Goal: Information Seeking & Learning: Learn about a topic

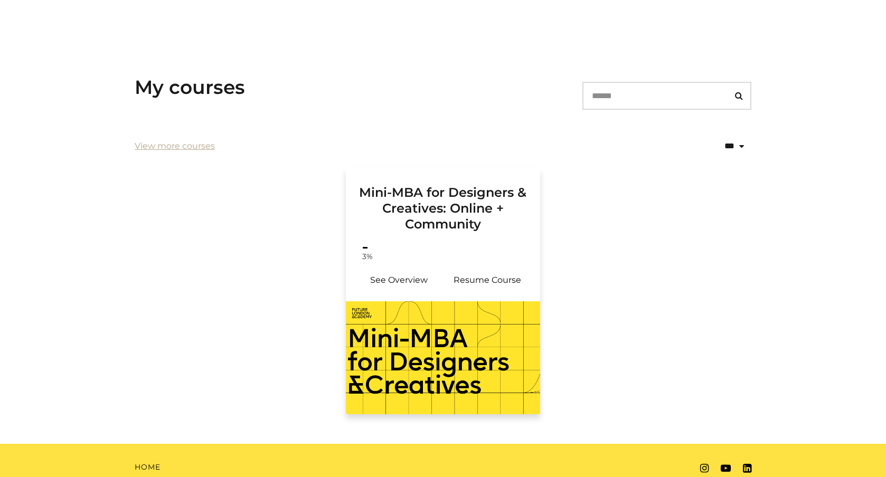
scroll to position [164, 0]
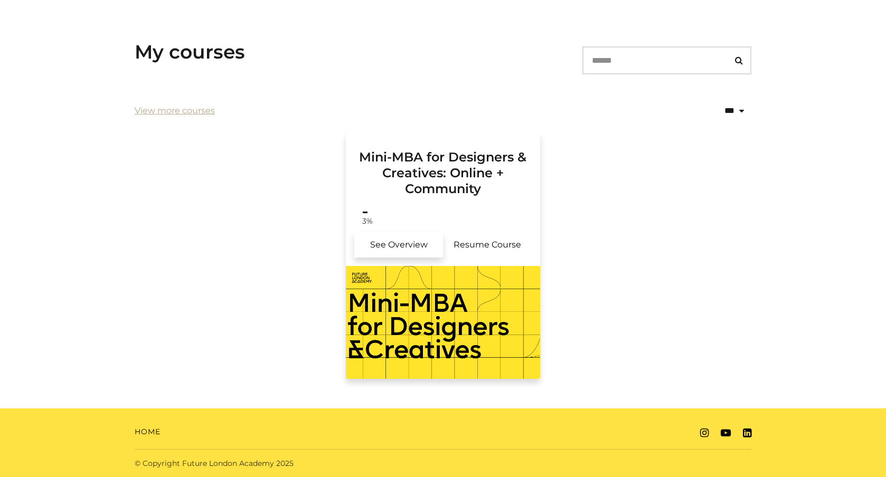
click at [417, 241] on link "See Overview" at bounding box center [398, 244] width 89 height 25
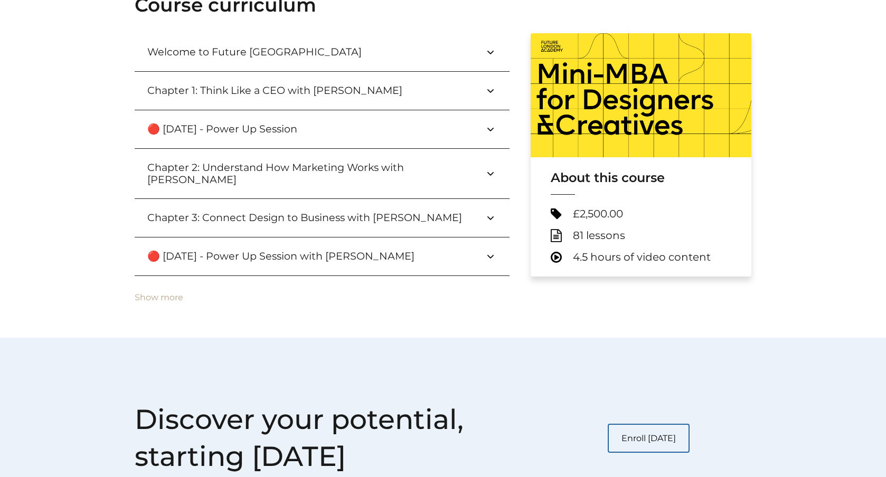
scroll to position [405, 0]
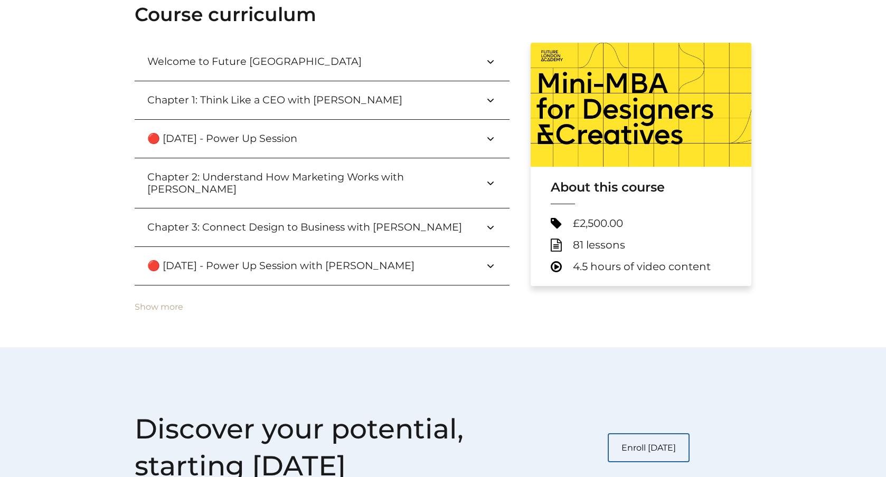
click at [489, 137] on icon at bounding box center [490, 138] width 13 height 13
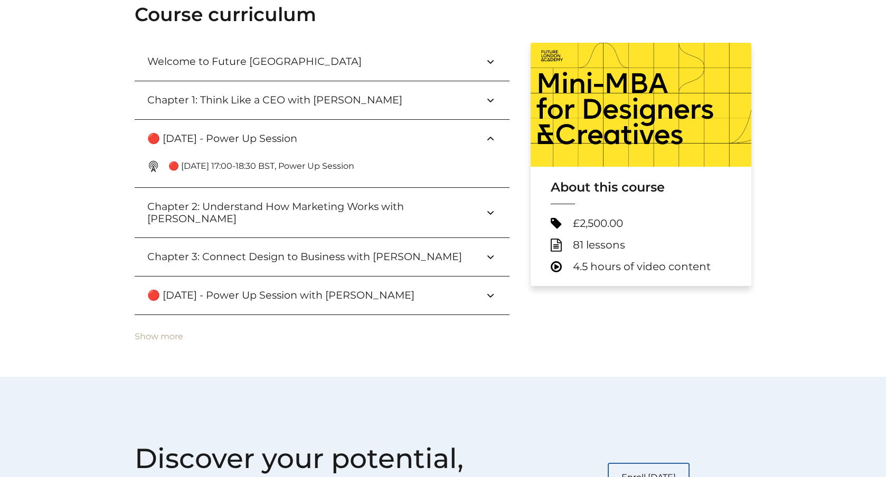
click at [296, 64] on h3 "Welcome to Future London Academy" at bounding box center [262, 61] width 231 height 12
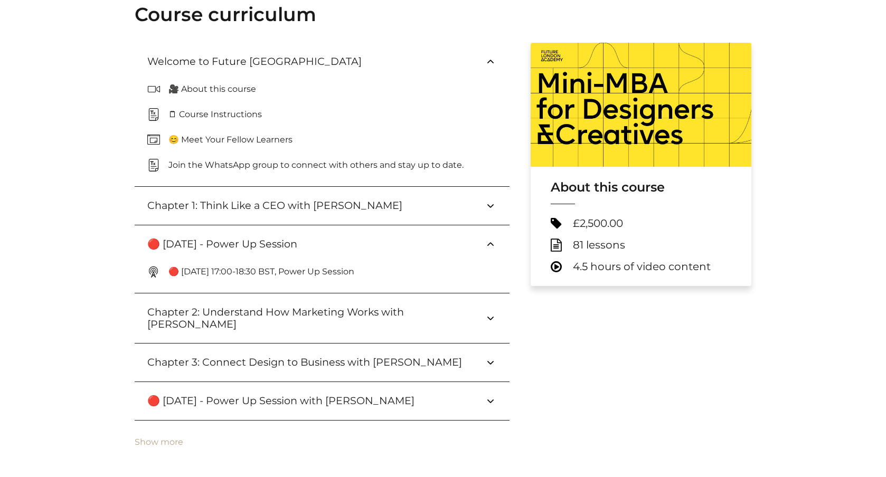
click at [151, 115] on icon at bounding box center [157, 114] width 21 height 13
click at [191, 120] on p "🗒 Course Instructions" at bounding box center [219, 114] width 102 height 13
click at [191, 114] on p "🗒 Course Instructions" at bounding box center [219, 114] width 102 height 13
click at [214, 139] on p "😊 Meet Your Fellow Learners" at bounding box center [234, 140] width 132 height 13
click at [198, 164] on p "Join the WhatsApp group to connect with others and stay up to date." at bounding box center [320, 165] width 304 height 13
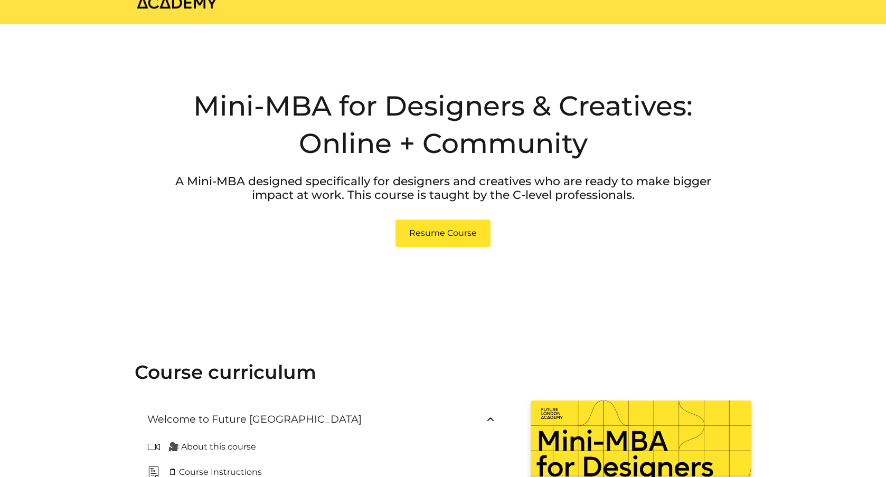
scroll to position [0, 0]
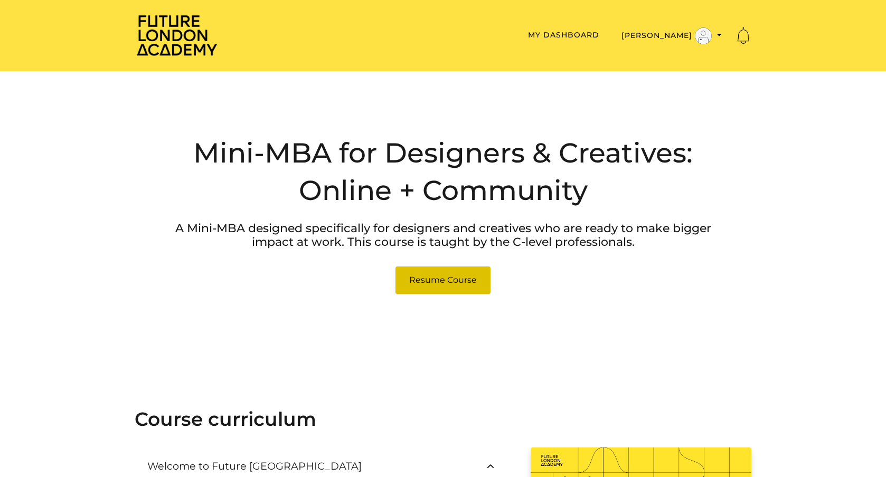
click at [463, 279] on link "Resume Course" at bounding box center [442, 280] width 95 height 27
